Goal: Information Seeking & Learning: Understand process/instructions

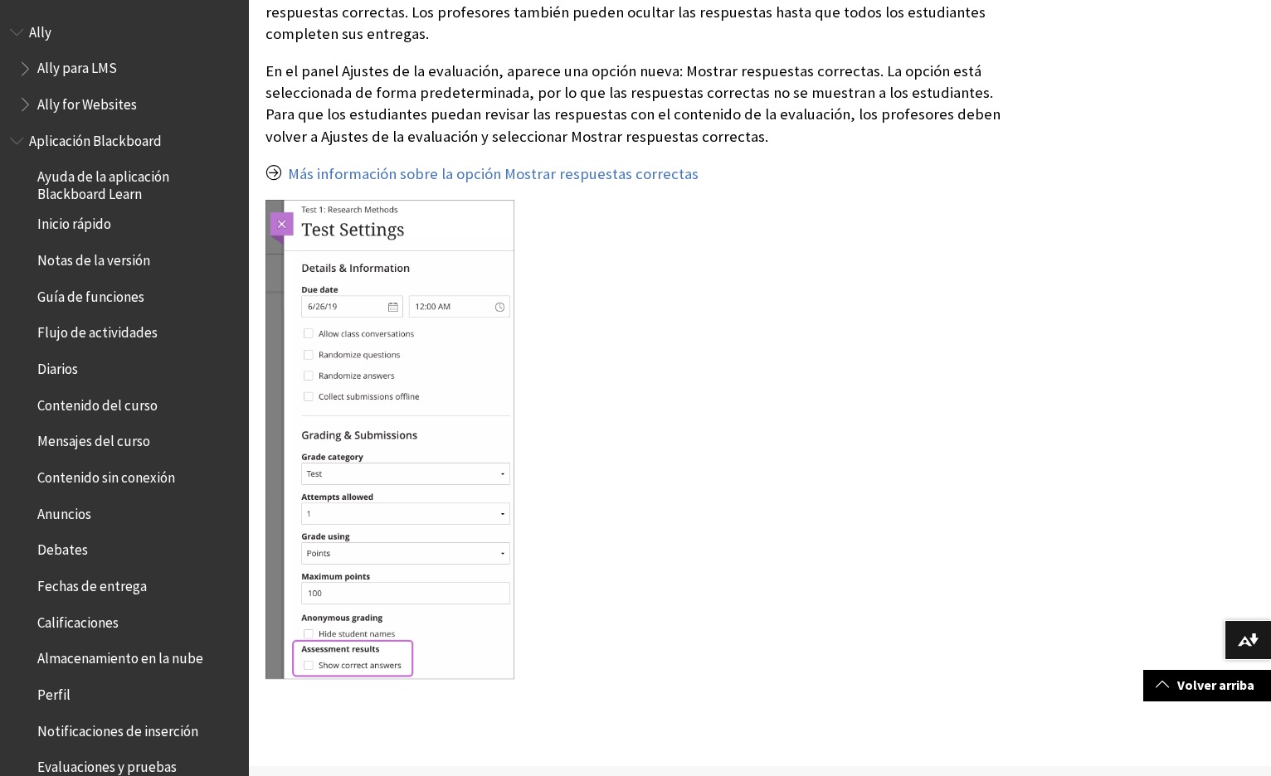
scroll to position [175, 0]
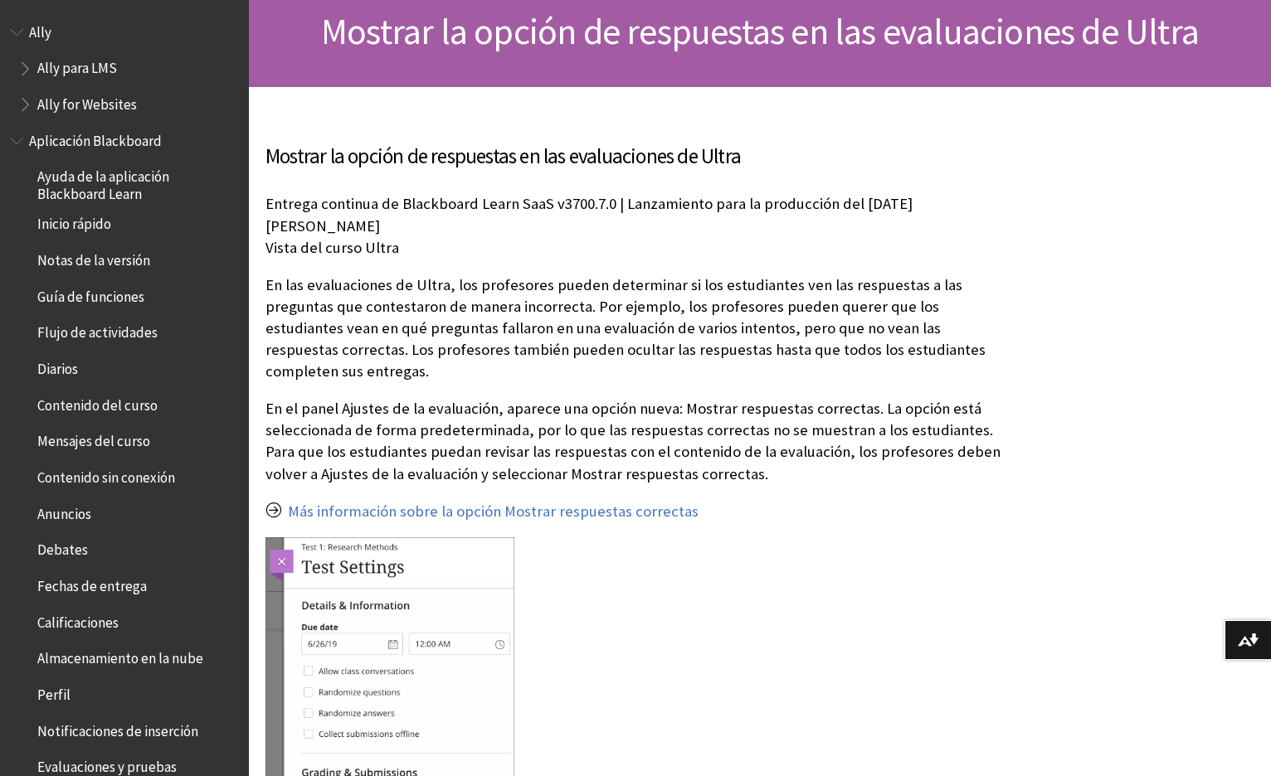
click at [280, 398] on p "En el panel Ajustes de la evaluación, aparece una opción nueva: Mostrar respues…" at bounding box center [636, 441] width 743 height 87
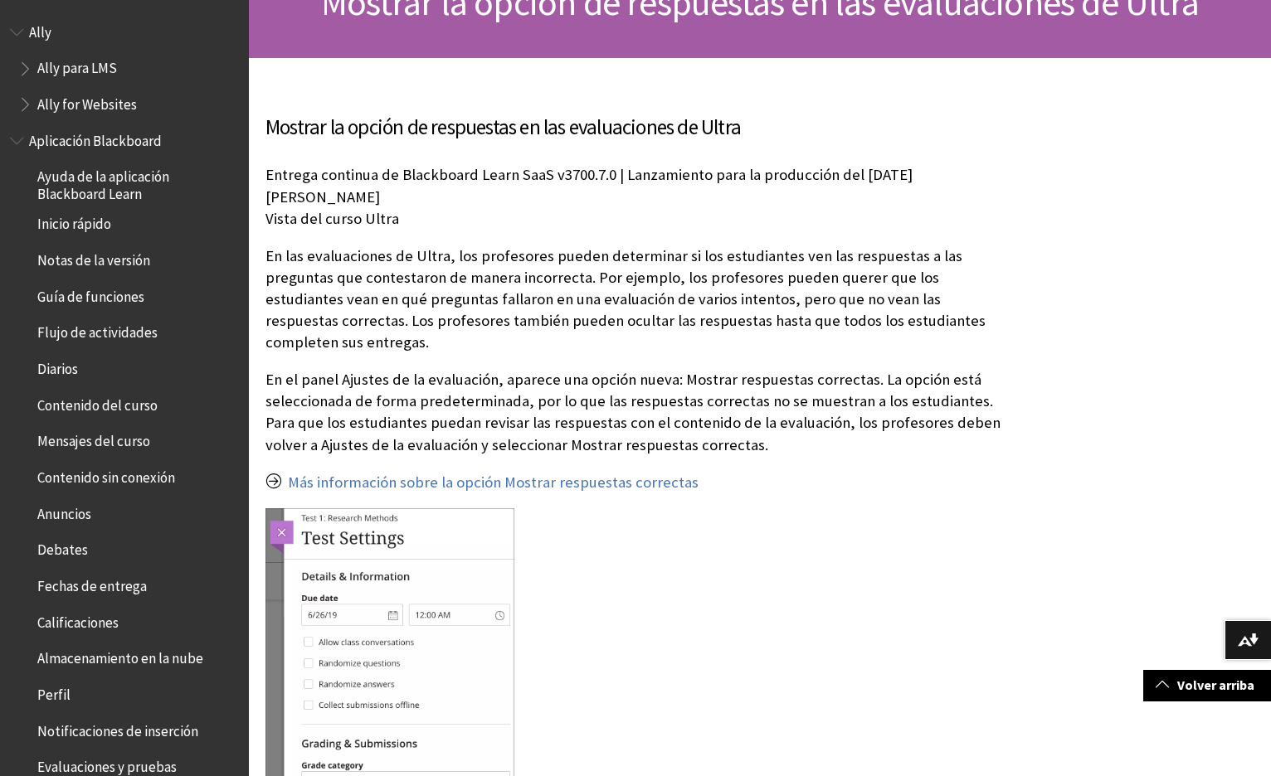
scroll to position [228, 0]
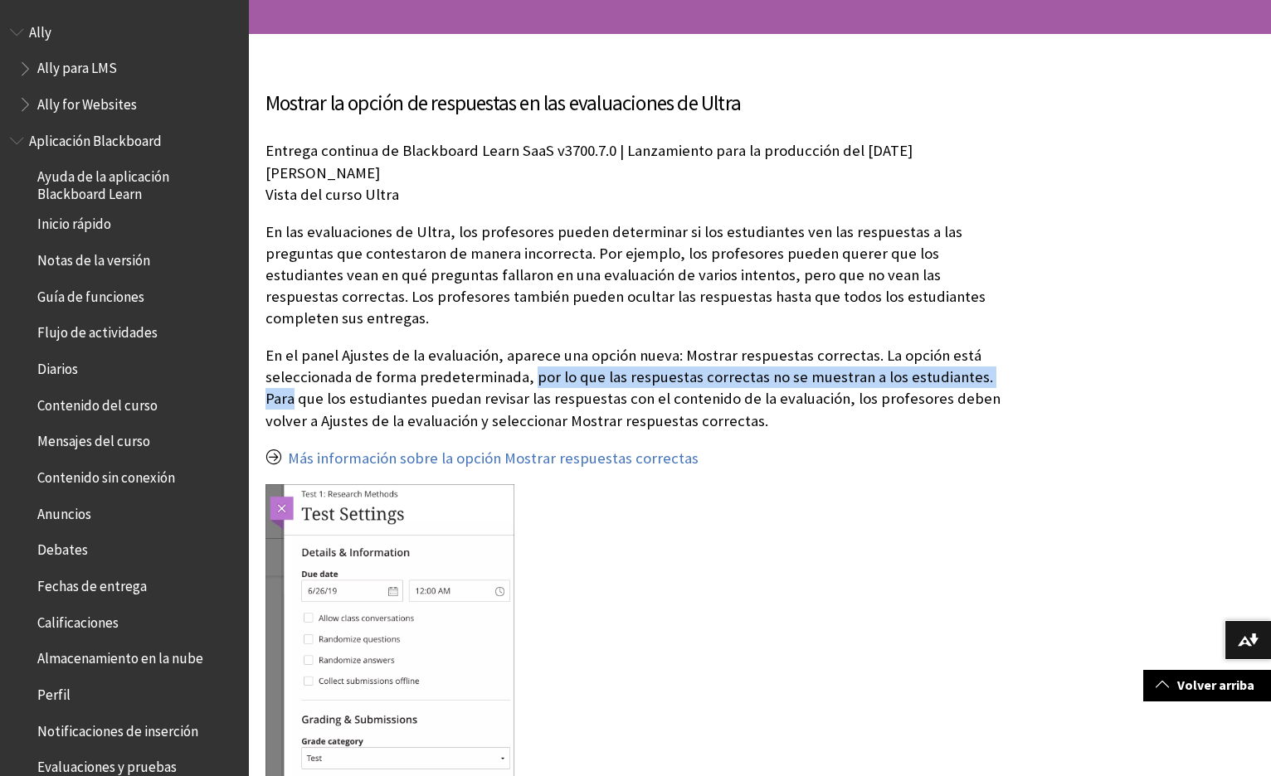
drag, startPoint x: 526, startPoint y: 330, endPoint x: 1064, endPoint y: 349, distance: 538.6
click at [1121, 336] on div "Mostrar la opción de respuestas en las evaluaciones de Ultra" at bounding box center [760, 542] width 1022 height 1017
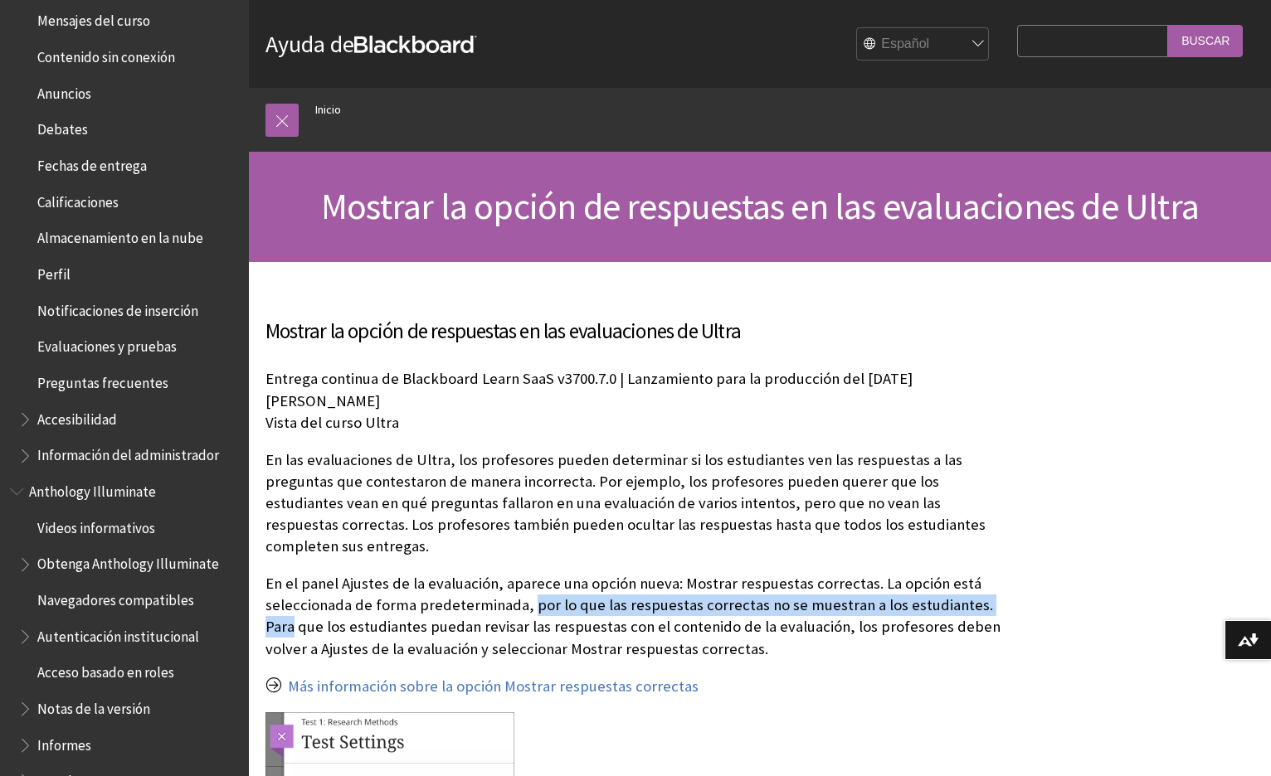
scroll to position [527, 0]
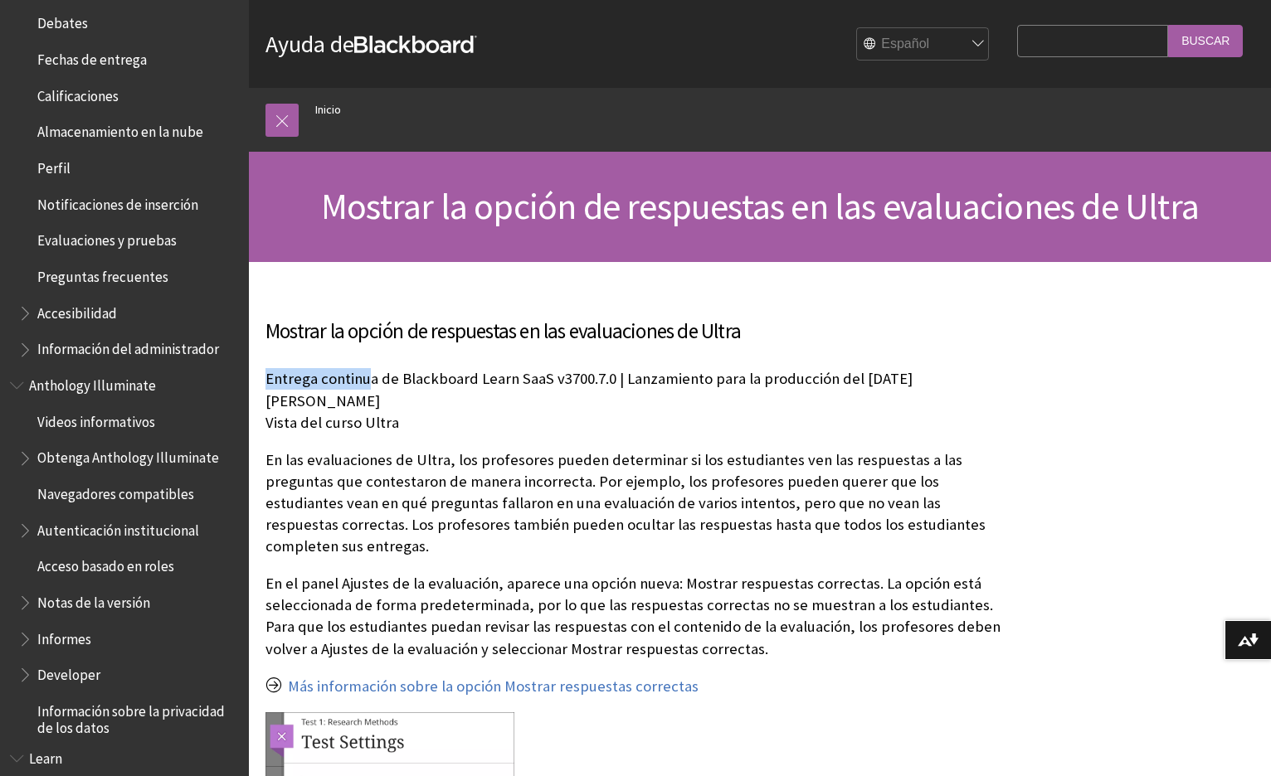
drag, startPoint x: 364, startPoint y: 378, endPoint x: 668, endPoint y: 363, distance: 303.9
click at [668, 363] on div "Mostrar la opción de respuestas en las evaluaciones de Ultra Entrega continua d…" at bounding box center [636, 756] width 743 height 880
click at [650, 336] on h3 "Mostrar la opción de respuestas en las evaluaciones de Ultra" at bounding box center [636, 332] width 743 height 32
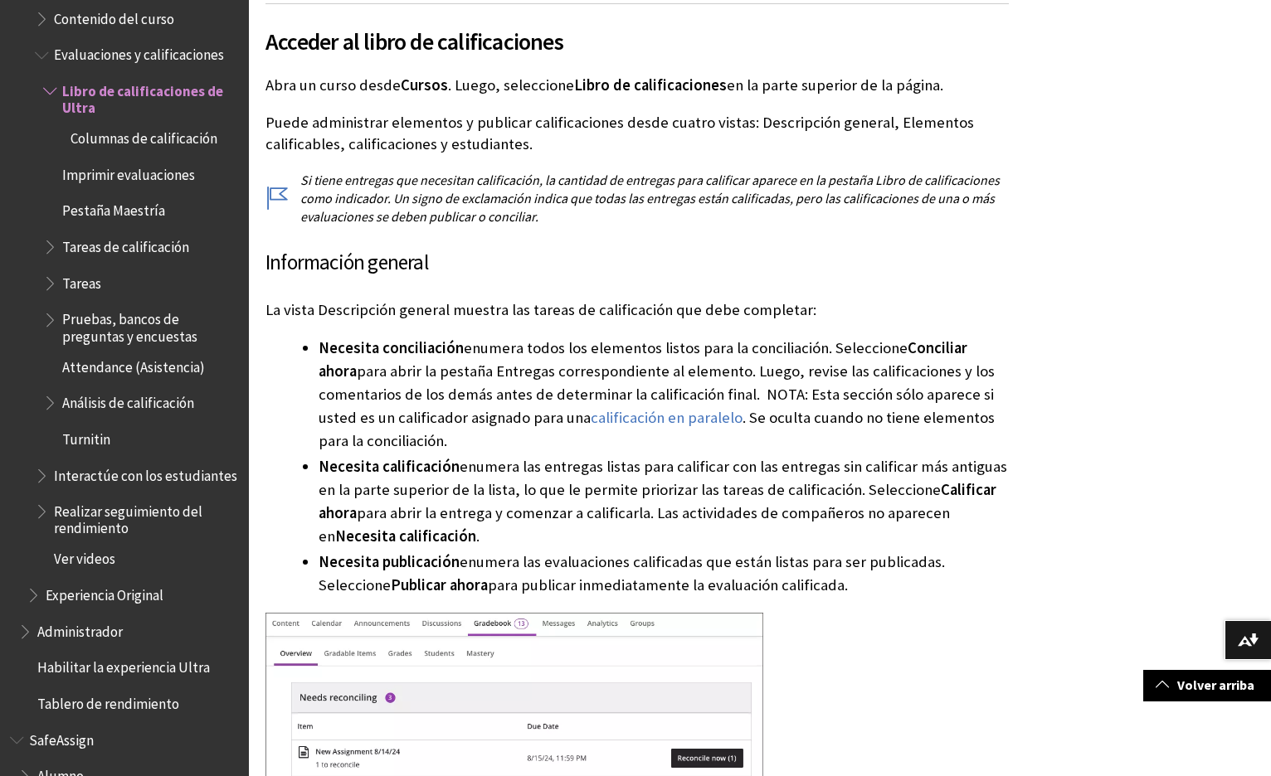
scroll to position [665, 0]
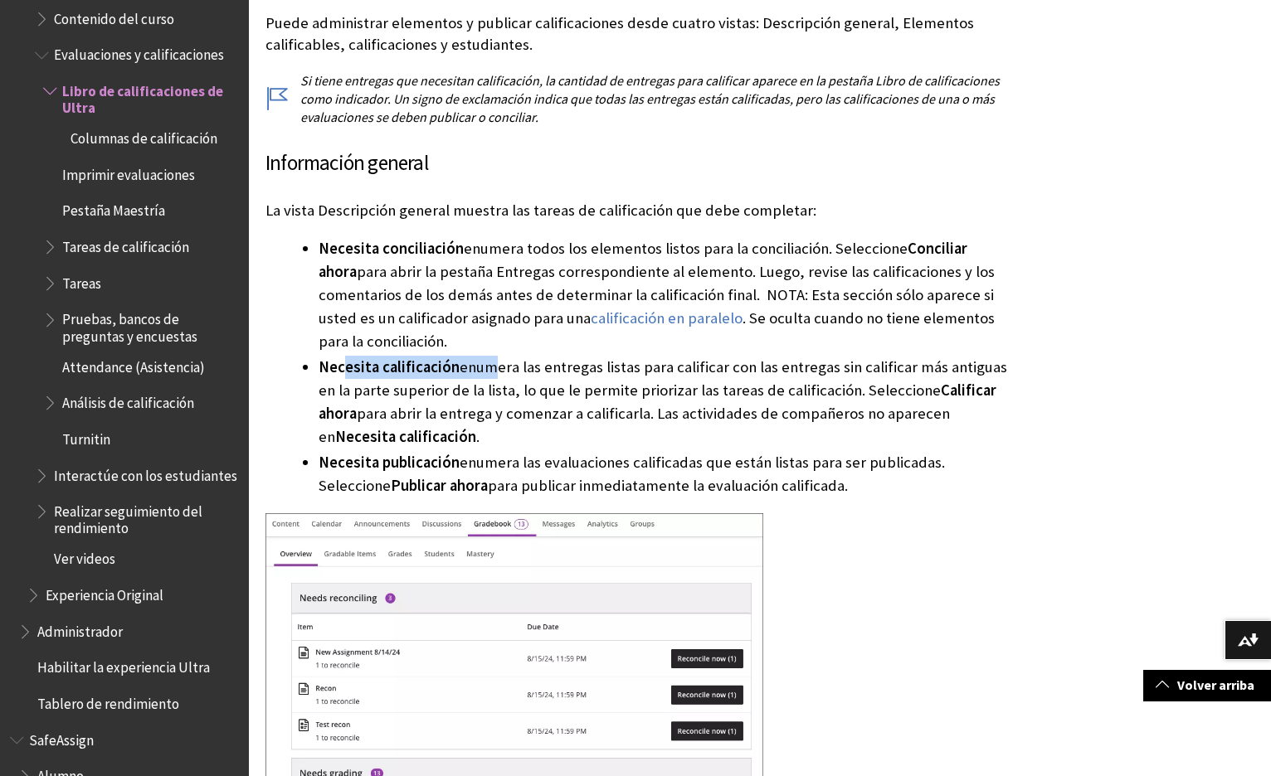
drag, startPoint x: 399, startPoint y: 373, endPoint x: 482, endPoint y: 373, distance: 82.9
click at [482, 373] on li "Necesita calificación enumera las entregas listas para calificar con las entreg…" at bounding box center [663, 402] width 690 height 93
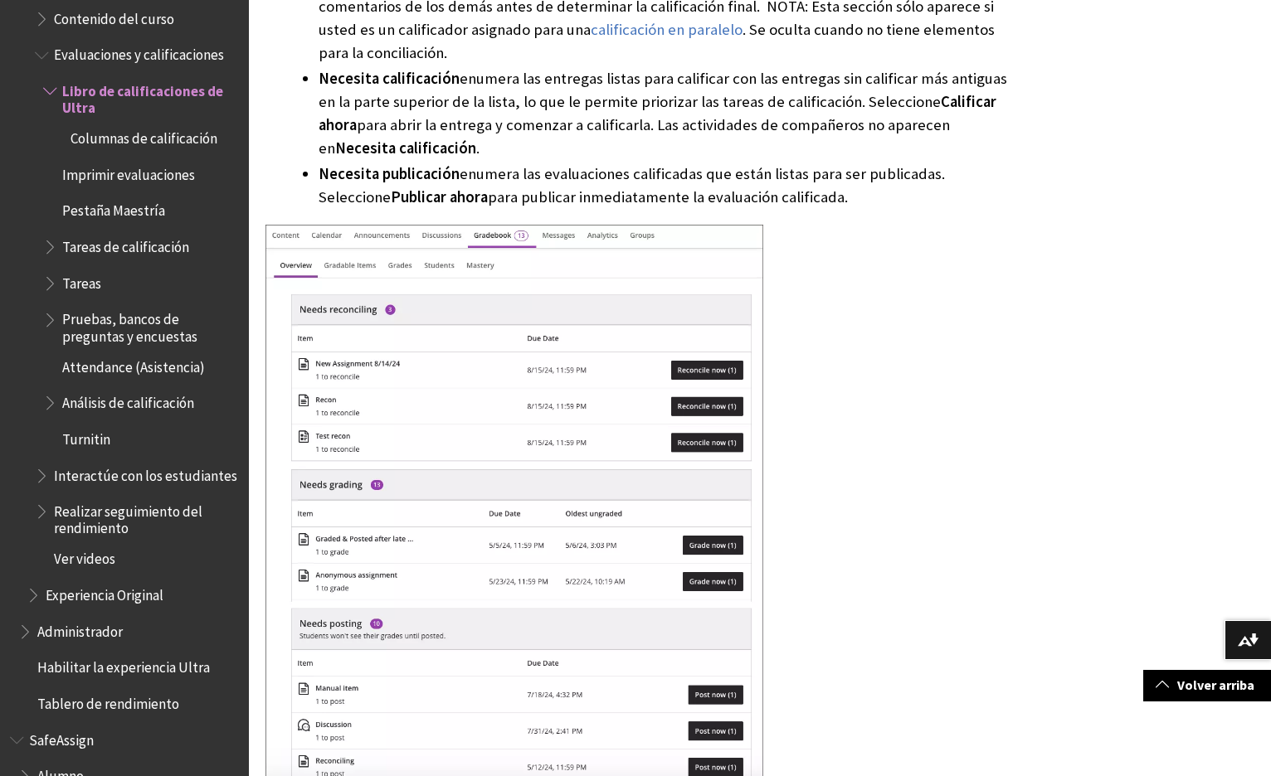
scroll to position [835, 0]
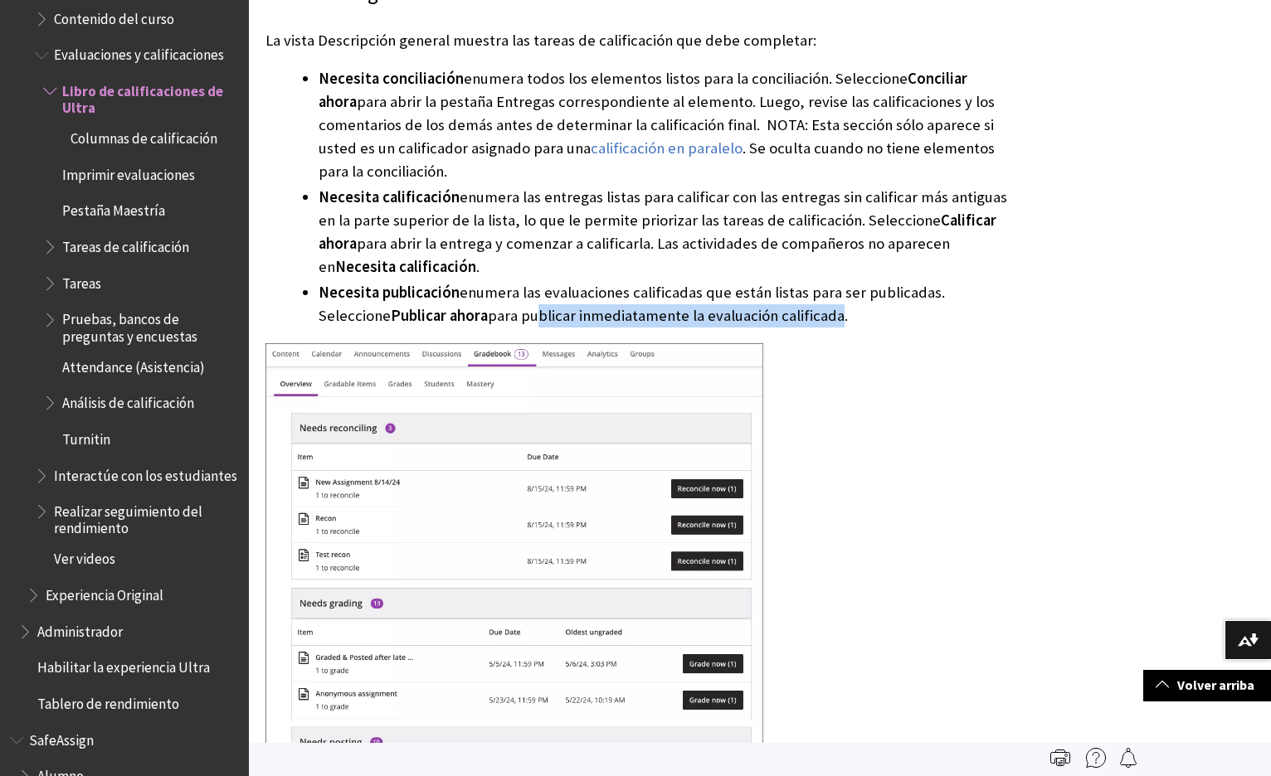
drag, startPoint x: 455, startPoint y: 300, endPoint x: 757, endPoint y: 304, distance: 301.9
click at [757, 304] on li "Necesita publicación enumera las evaluaciones calificadas que están listas para…" at bounding box center [663, 304] width 690 height 46
click at [635, 284] on li "Necesita publicación enumera las evaluaciones calificadas que están listas para…" at bounding box center [663, 304] width 690 height 46
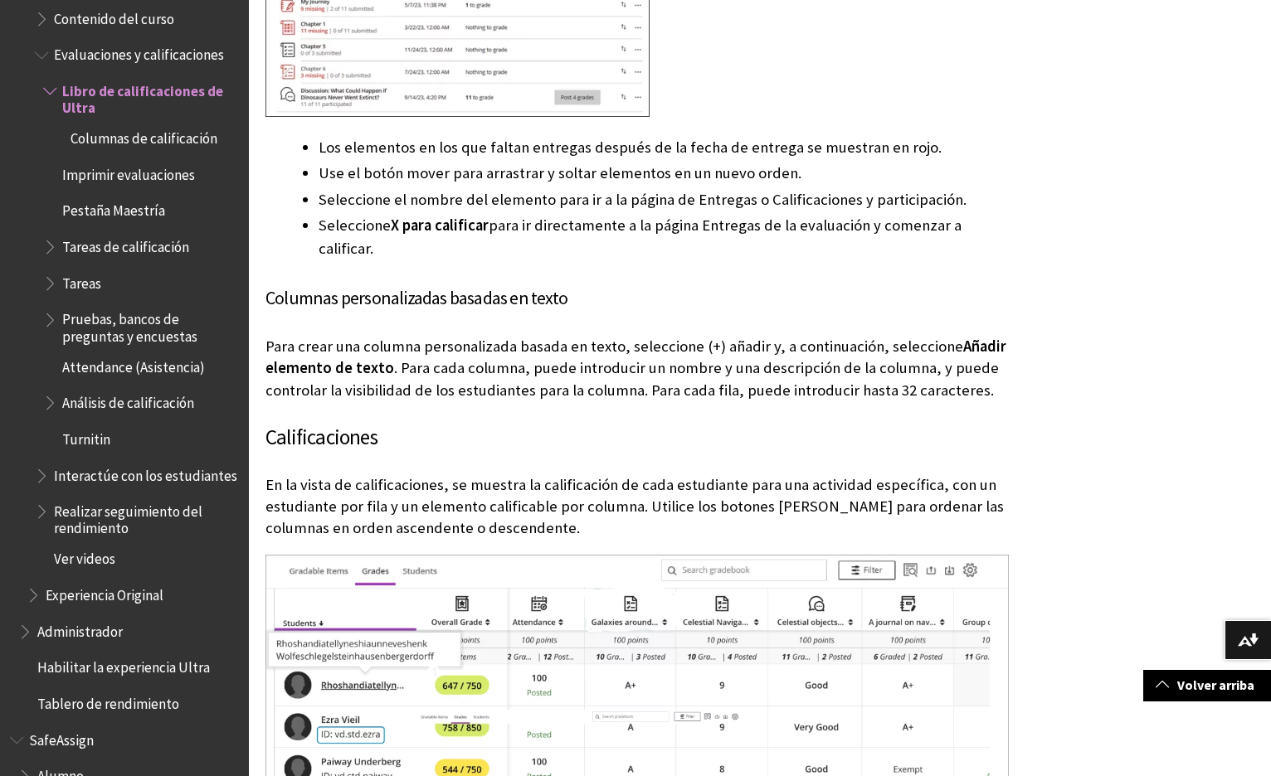
scroll to position [2118, 0]
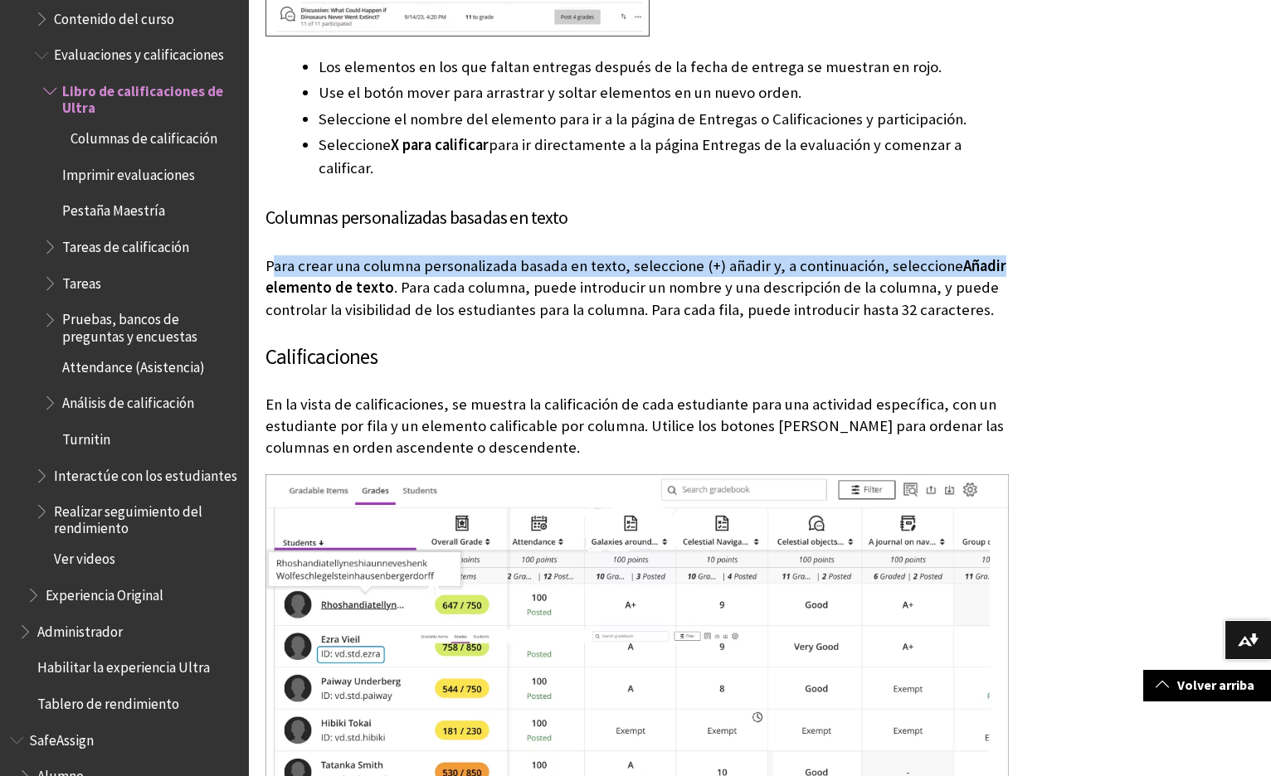
drag, startPoint x: 274, startPoint y: 263, endPoint x: 990, endPoint y: 263, distance: 716.6
click at [990, 263] on p "Para crear una columna personalizada basada en texto, seleccione (+) añadir y, …" at bounding box center [636, 288] width 743 height 66
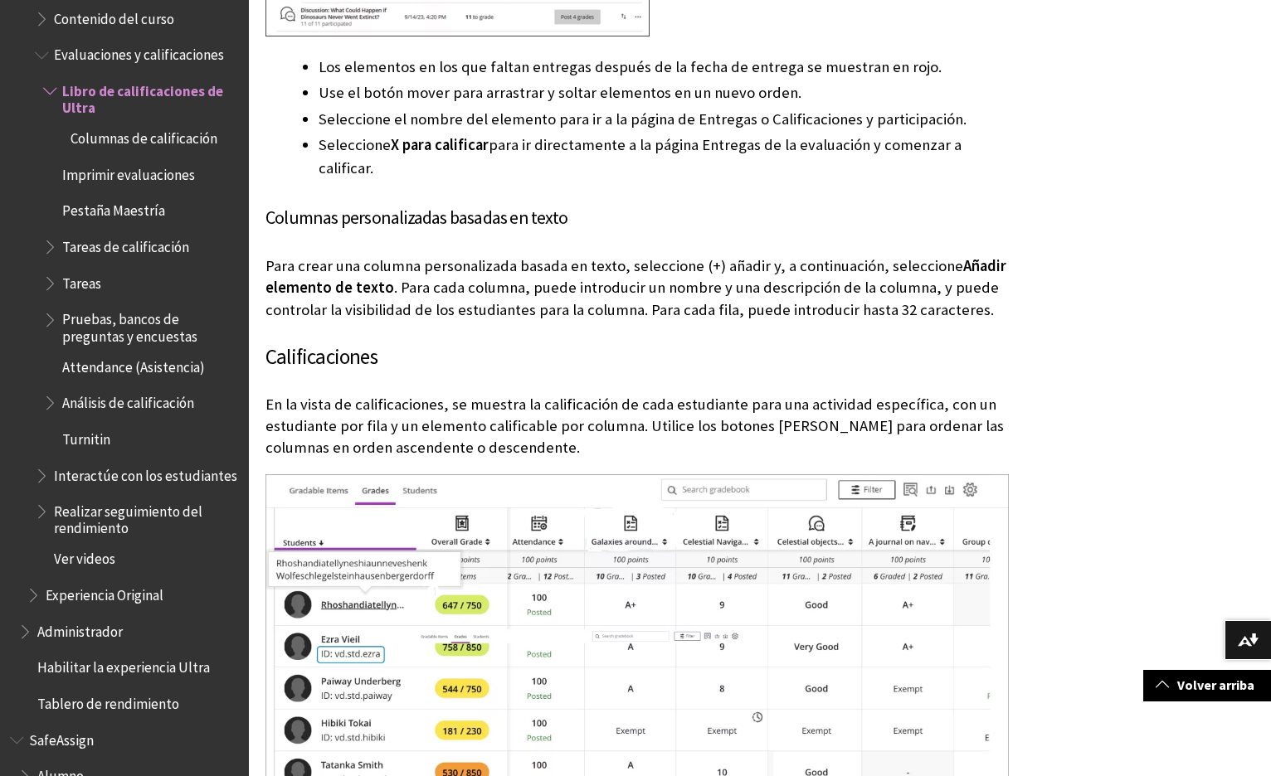
click at [688, 286] on span ". Para cada columna, puede introducir un nombre y una descripción de la columna…" at bounding box center [631, 298] width 733 height 41
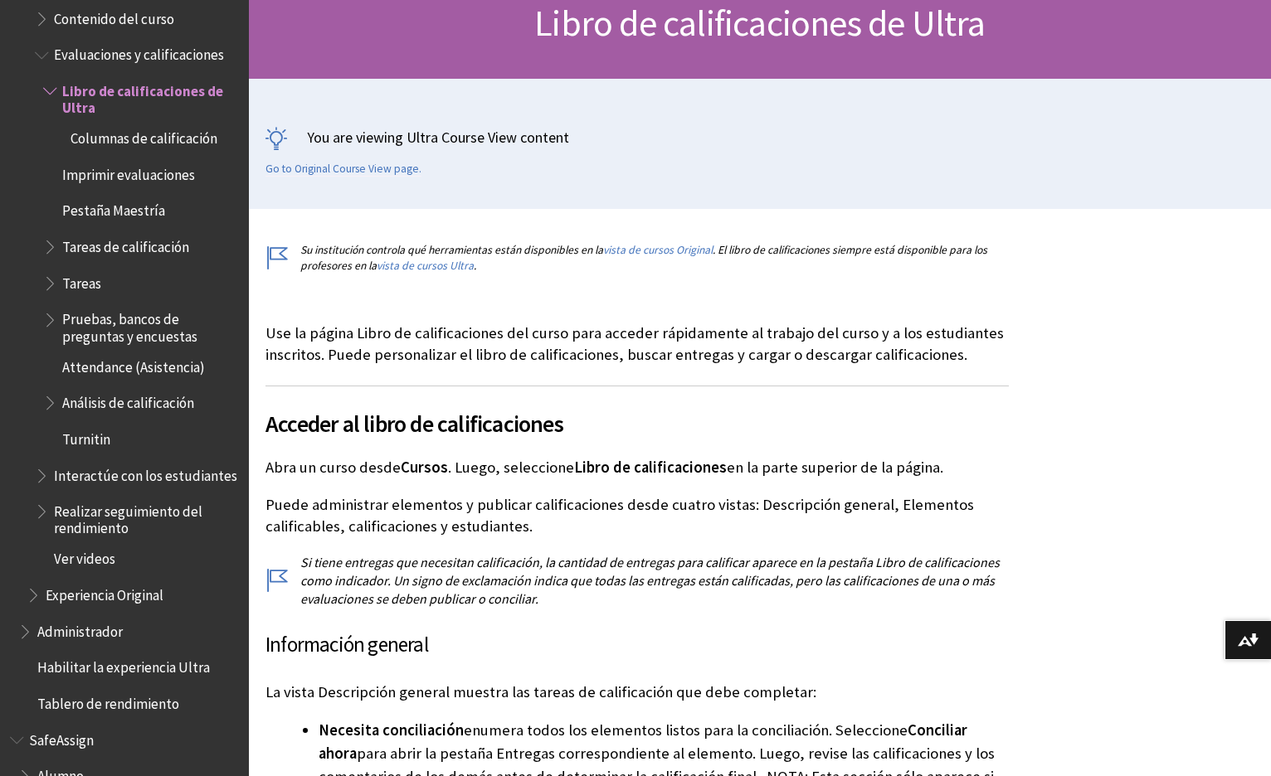
scroll to position [314, 0]
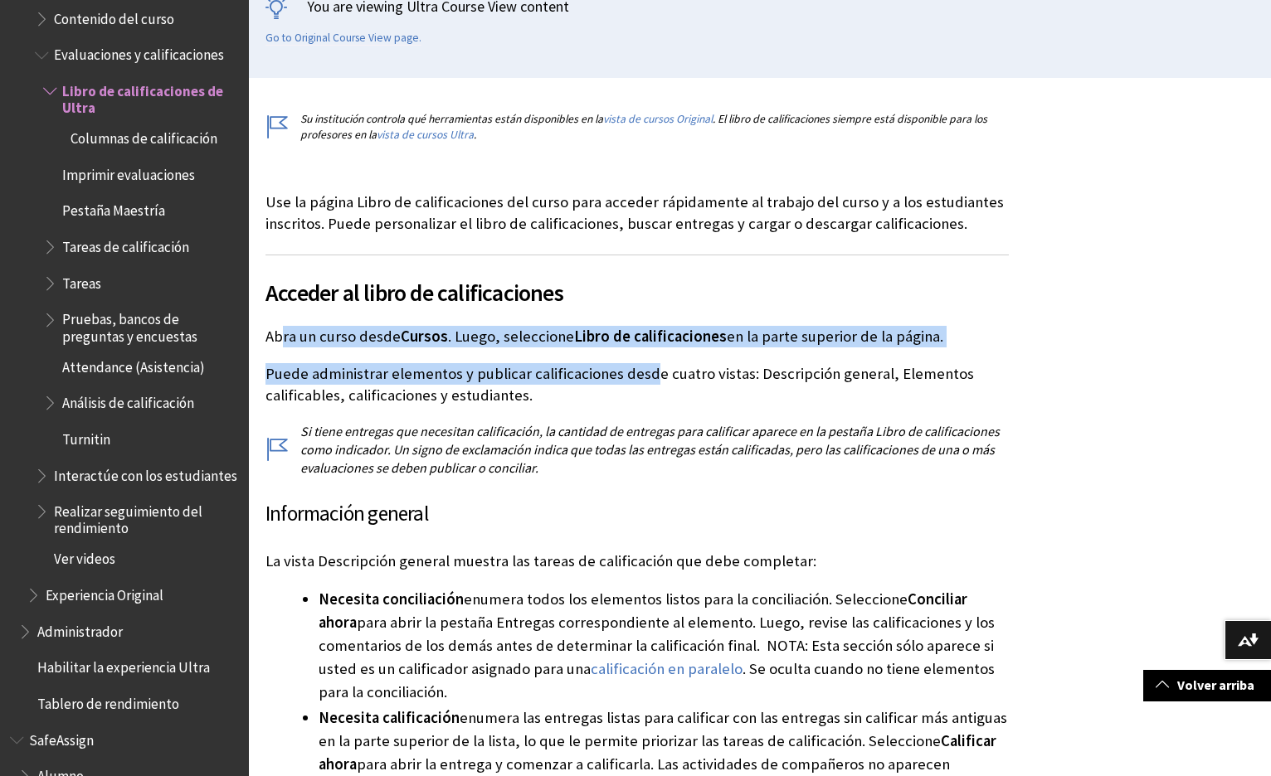
drag, startPoint x: 284, startPoint y: 342, endPoint x: 652, endPoint y: 367, distance: 369.2
click at [652, 367] on p "Puede administrar elementos y publicar calificaciones desde cuatro vistas: Desc…" at bounding box center [636, 384] width 743 height 43
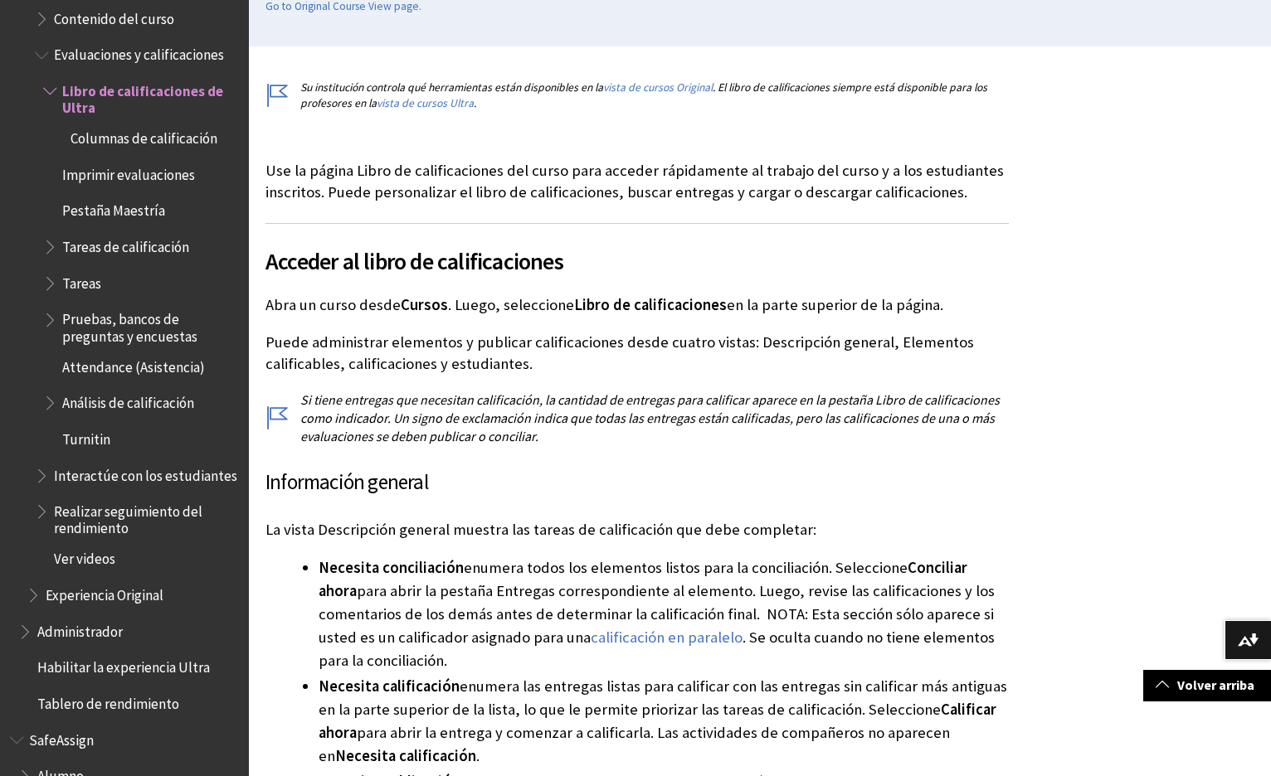
scroll to position [421, 0]
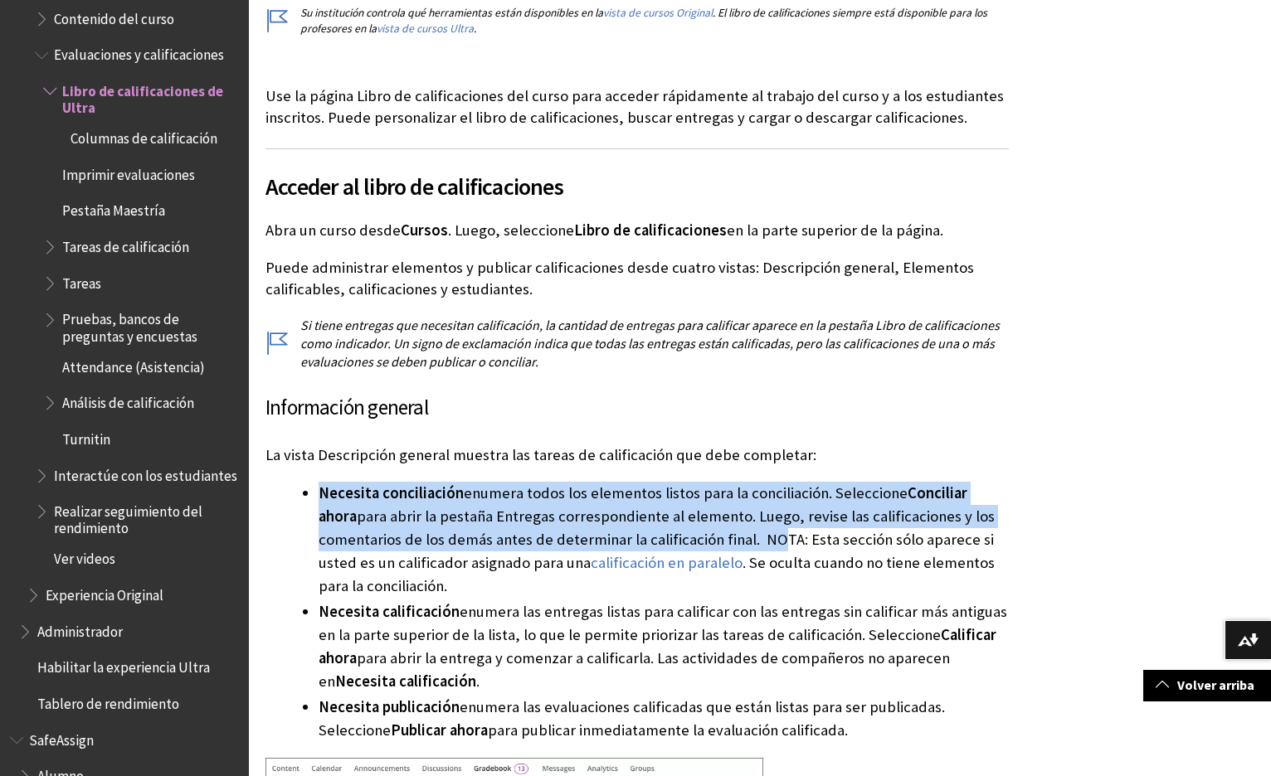
drag, startPoint x: 333, startPoint y: 491, endPoint x: 761, endPoint y: 535, distance: 431.0
click at [761, 535] on ul "Necesita conciliación enumera todos los elementos listos para la conciliación. …" at bounding box center [636, 612] width 743 height 261
click at [761, 535] on li "Necesita conciliación enumera todos los elementos listos para la conciliación. …" at bounding box center [663, 540] width 690 height 116
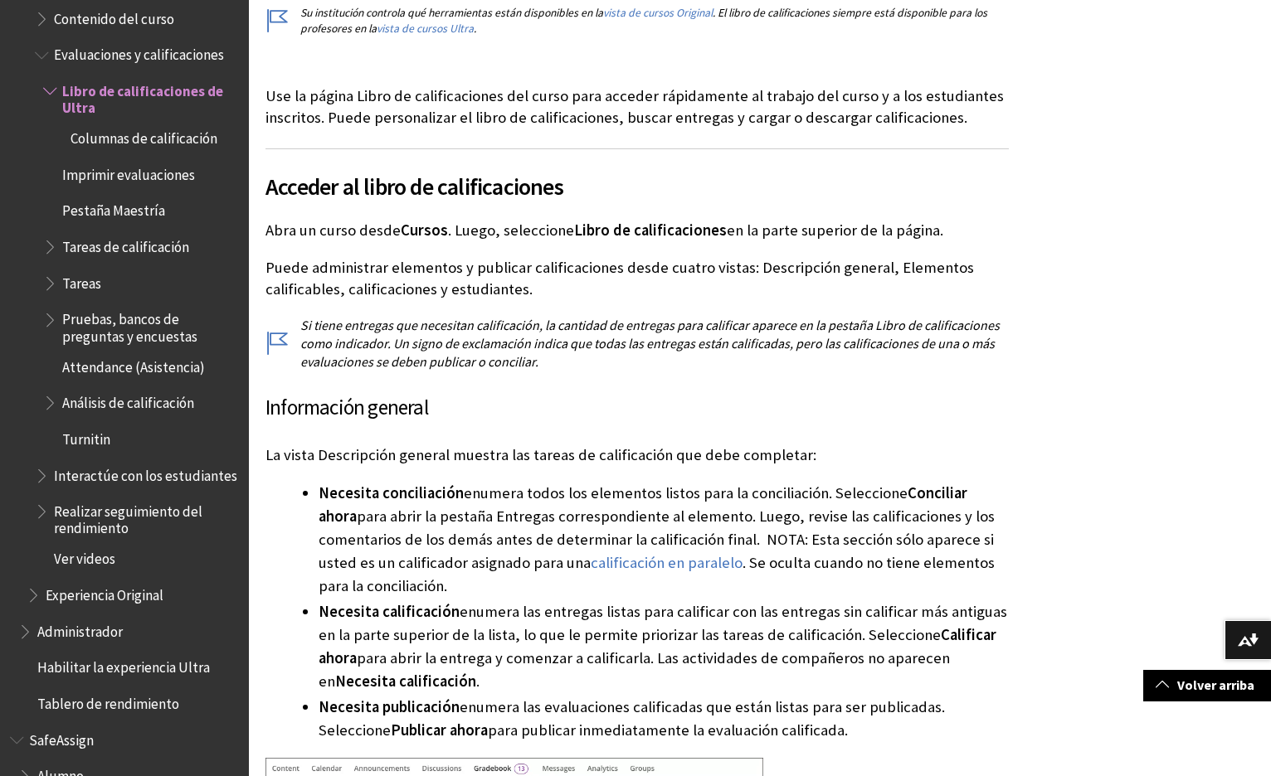
scroll to position [440, 0]
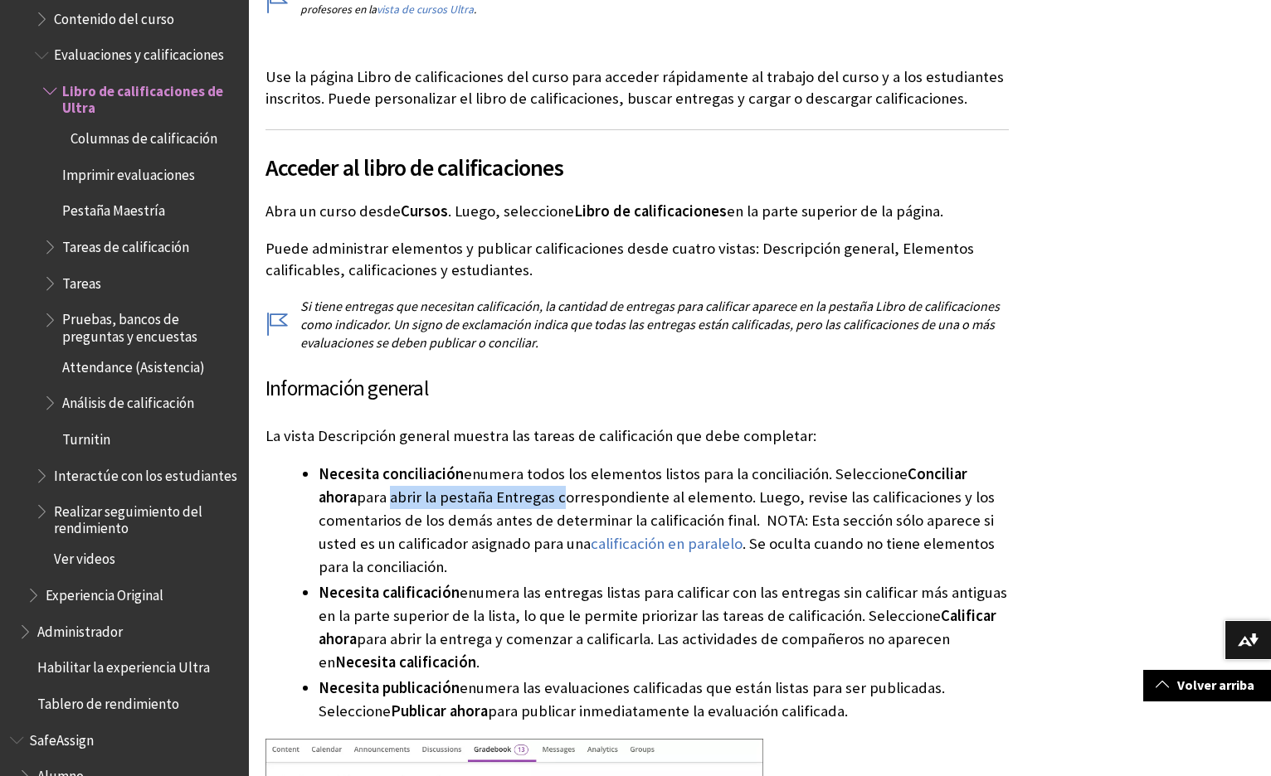
drag, startPoint x: 424, startPoint y: 503, endPoint x: 513, endPoint y: 503, distance: 89.6
click at [513, 503] on li "Necesita conciliación enumera todos los elementos listos para la conciliación. …" at bounding box center [663, 521] width 690 height 116
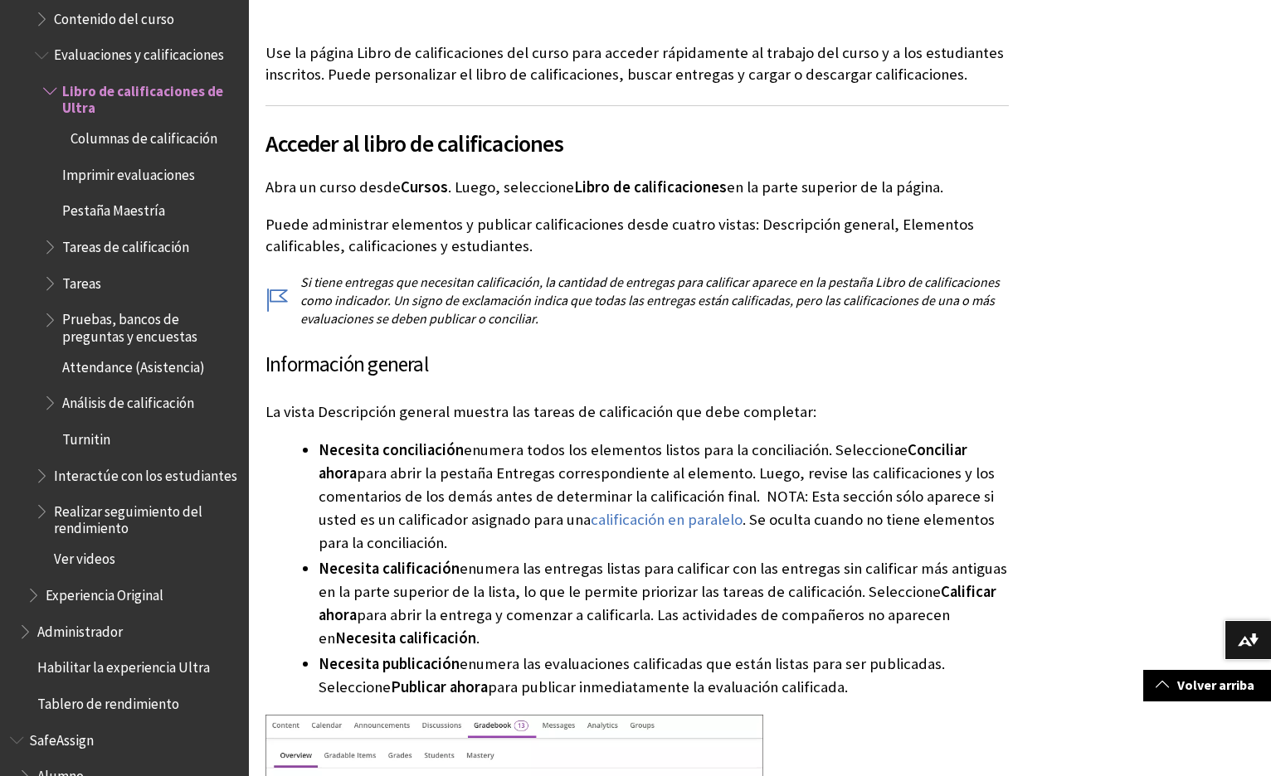
click at [385, 563] on span "Necesita calificación" at bounding box center [388, 568] width 141 height 19
click at [481, 508] on li "Necesita conciliación enumera todos los elementos listos para la conciliación. …" at bounding box center [663, 497] width 690 height 116
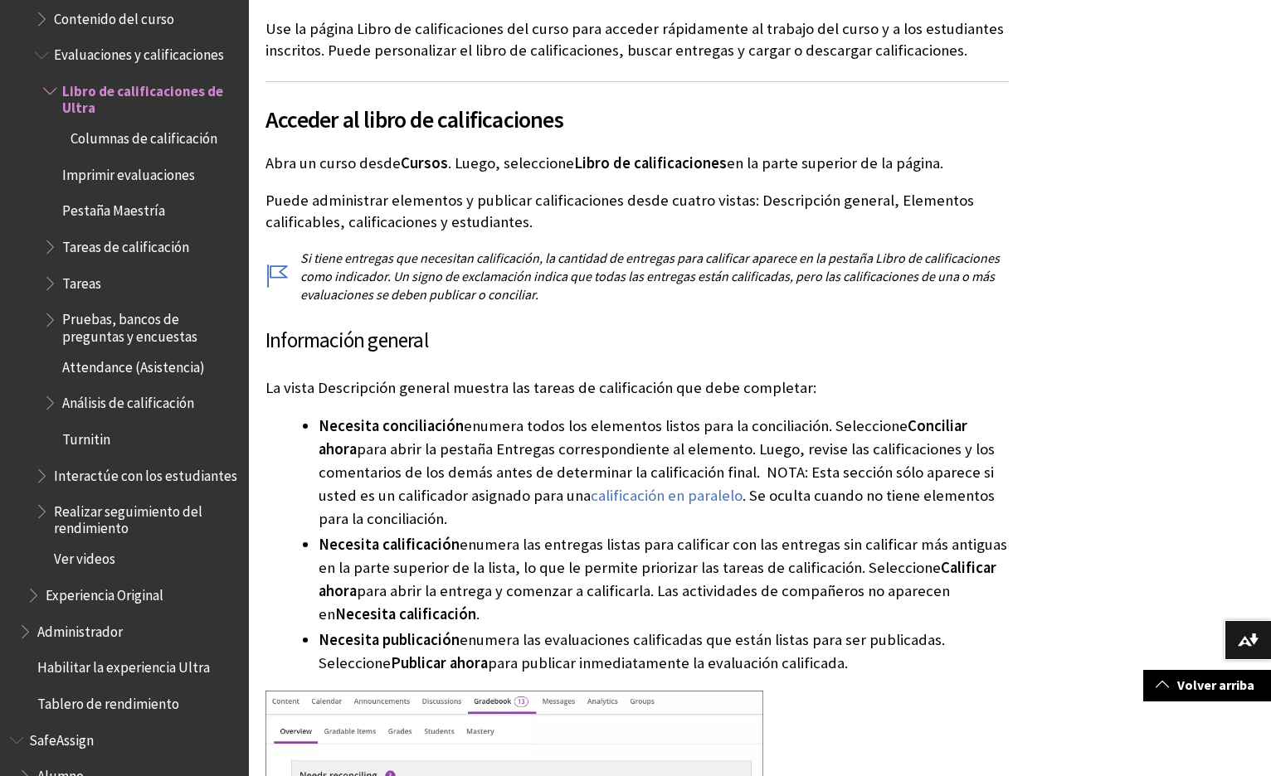
scroll to position [539, 0]
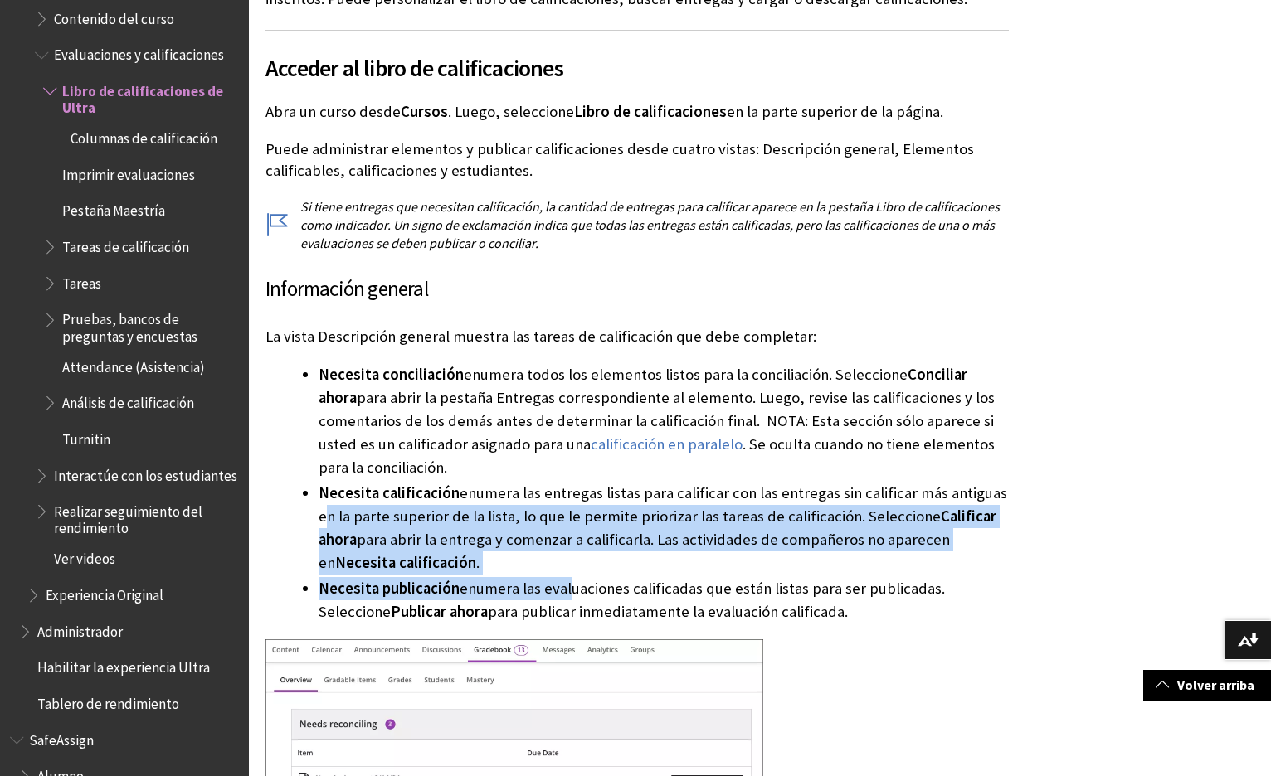
drag, startPoint x: 335, startPoint y: 502, endPoint x: 562, endPoint y: 581, distance: 240.8
click at [562, 581] on ul "Necesita conciliación enumera todos los elementos listos para la conciliación. …" at bounding box center [636, 493] width 743 height 261
click at [562, 581] on li "Necesita publicación enumera las evaluaciones calificadas que están listas para…" at bounding box center [663, 600] width 690 height 46
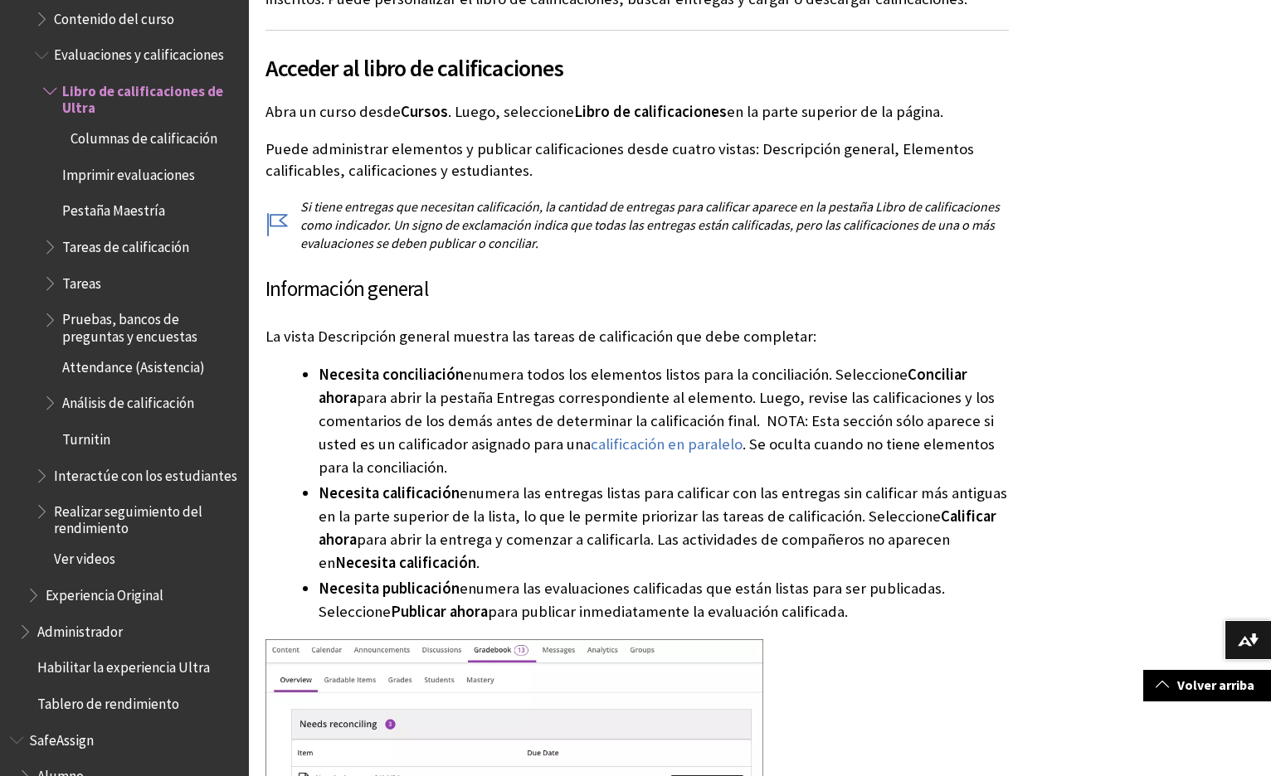
scroll to position [563, 0]
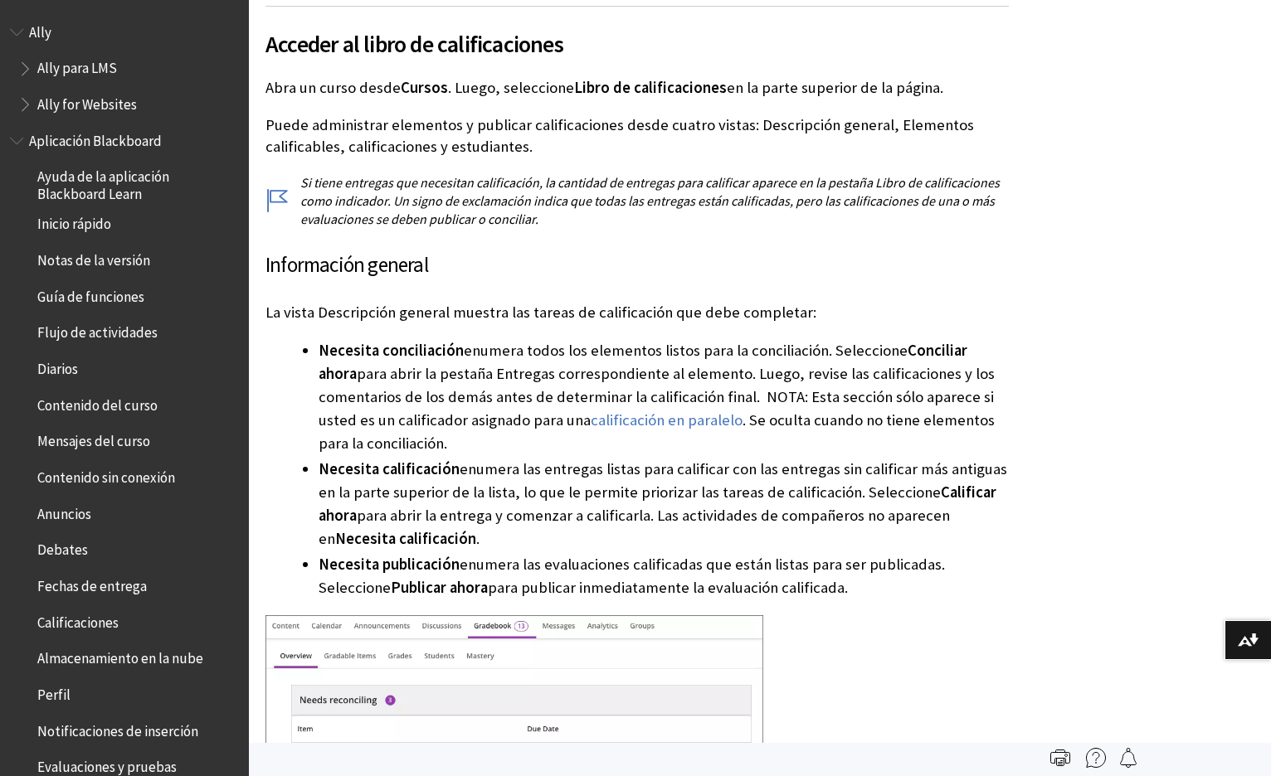
scroll to position [2142, 0]
